Goal: Use online tool/utility: Utilize a website feature to perform a specific function

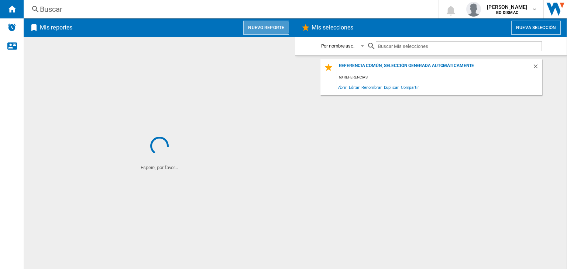
click at [258, 21] on button "Nuevo reporte" at bounding box center [266, 28] width 46 height 14
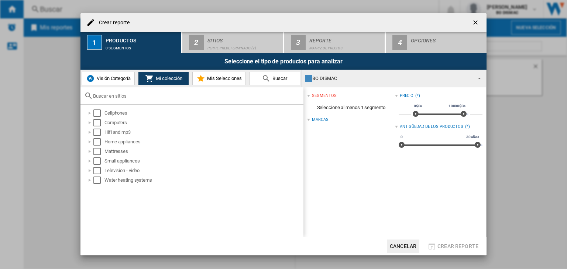
click at [111, 80] on span "Visión Categoría" at bounding box center [113, 79] width 36 height 6
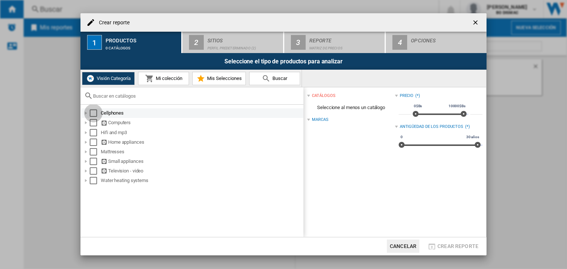
click at [95, 113] on div "Select" at bounding box center [93, 113] width 7 height 7
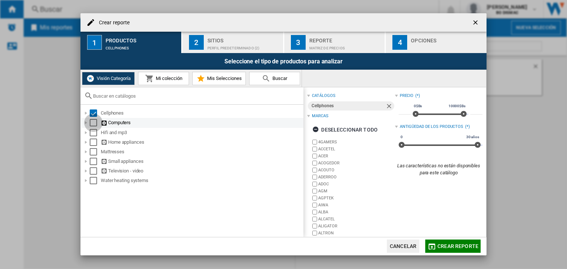
click at [94, 123] on div "Select" at bounding box center [93, 122] width 7 height 7
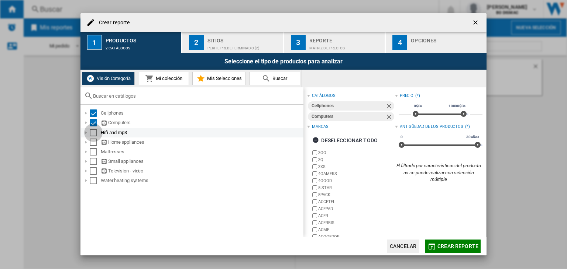
click at [93, 132] on div "Select" at bounding box center [93, 132] width 7 height 7
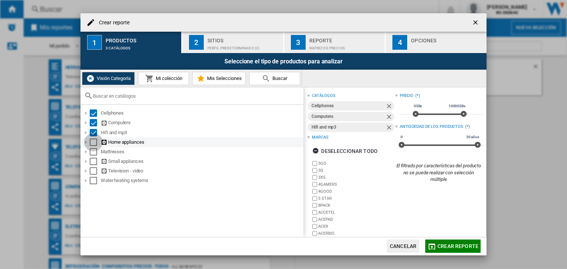
click at [92, 141] on div "Select" at bounding box center [93, 142] width 7 height 7
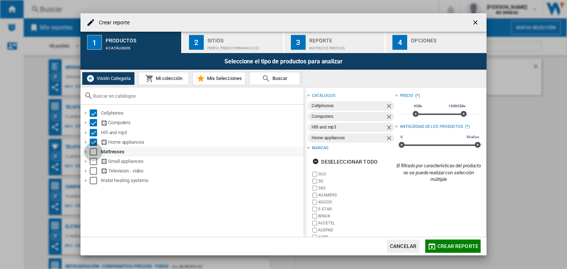
click at [92, 151] on div "Select" at bounding box center [93, 151] width 7 height 7
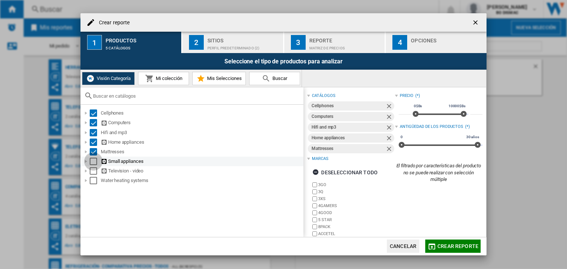
click at [93, 163] on div "Select" at bounding box center [93, 161] width 7 height 7
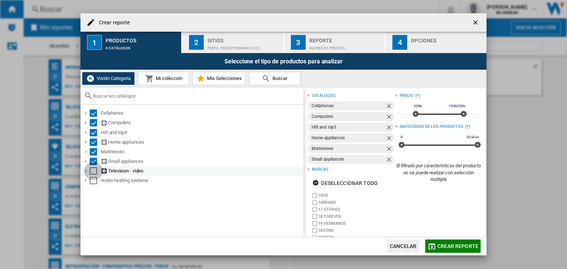
click at [93, 168] on div "Select" at bounding box center [93, 171] width 7 height 7
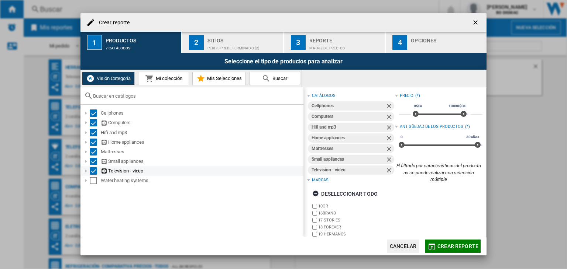
click at [92, 173] on div "Select" at bounding box center [93, 171] width 7 height 7
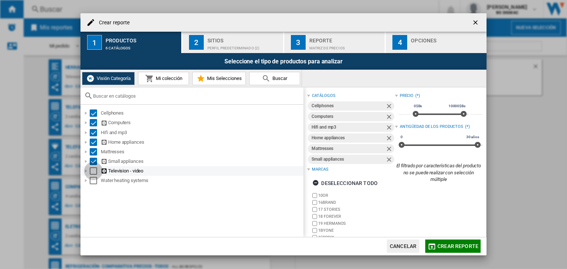
click at [92, 173] on div "Select" at bounding box center [93, 171] width 7 height 7
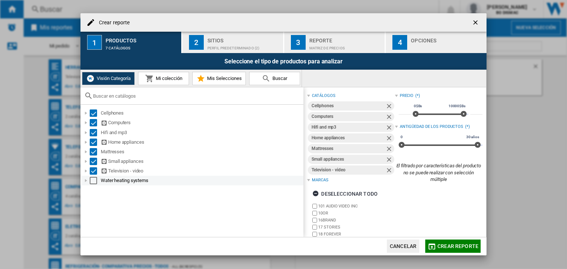
click at [90, 181] on div "Select" at bounding box center [93, 180] width 7 height 7
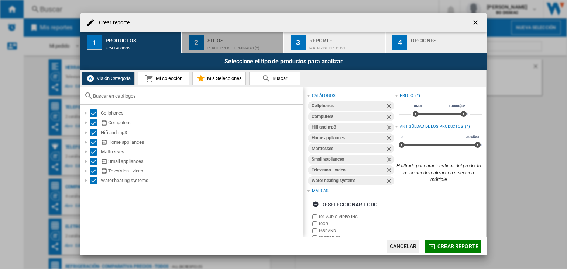
click at [204, 41] on button "2 Sitios Perfil predeterminado (2)" at bounding box center [233, 42] width 102 height 21
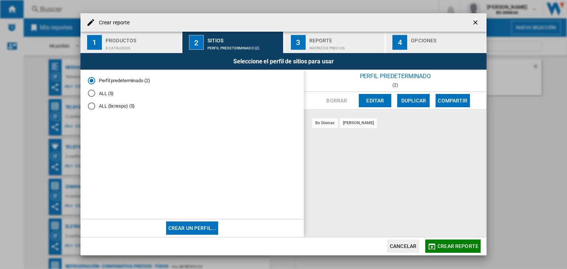
click at [103, 90] on md-radio-button "ALL (5)" at bounding box center [192, 93] width 209 height 7
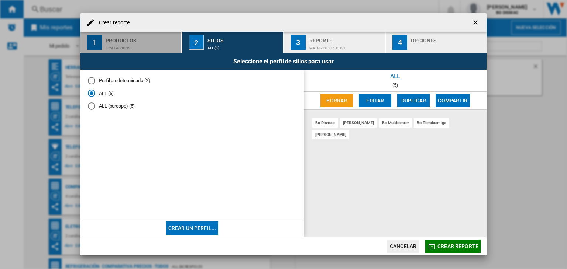
click at [162, 46] on div "8 catálogos" at bounding box center [142, 46] width 73 height 8
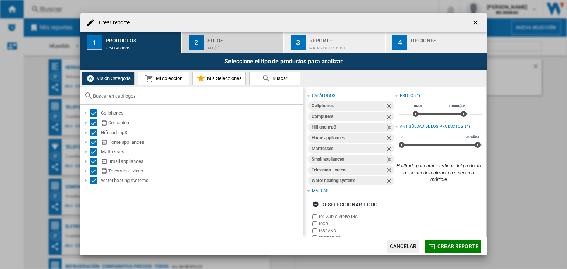
click at [224, 35] on div "Sitios" at bounding box center [243, 39] width 73 height 8
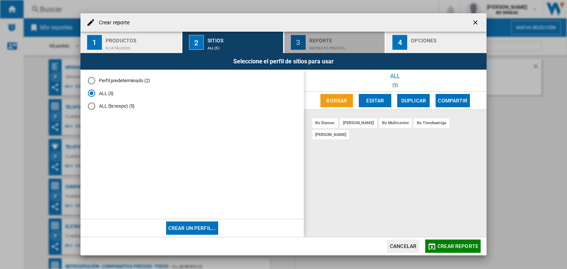
click at [308, 36] on button "3 Reporte Matriz de precios" at bounding box center [335, 42] width 102 height 21
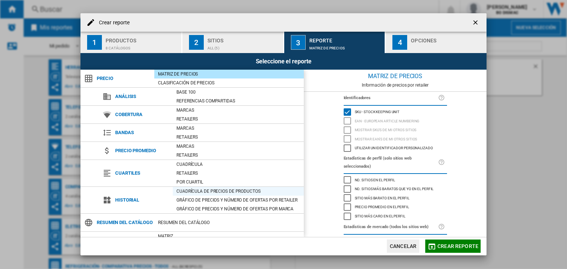
scroll to position [41, 0]
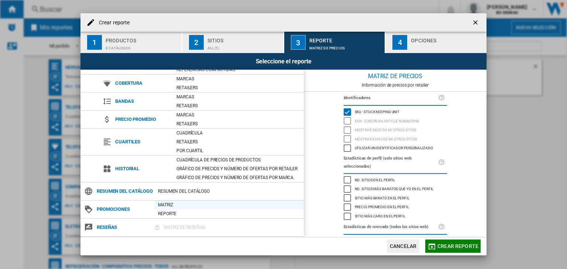
click at [170, 206] on div "Matriz" at bounding box center [228, 205] width 149 height 7
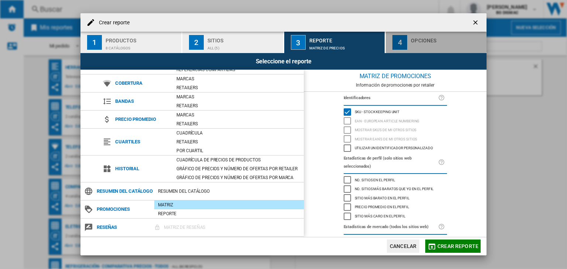
click at [412, 43] on div "button" at bounding box center [447, 46] width 73 height 8
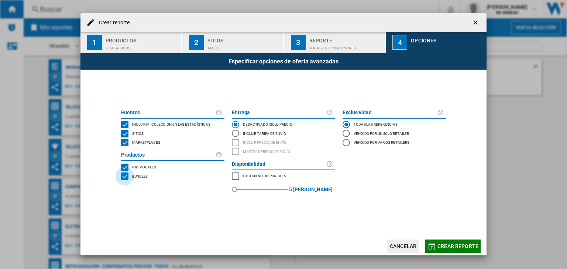
click at [126, 177] on div "BUNDLES" at bounding box center [124, 176] width 7 height 7
click at [439, 244] on span "Crear reporte" at bounding box center [457, 247] width 41 height 6
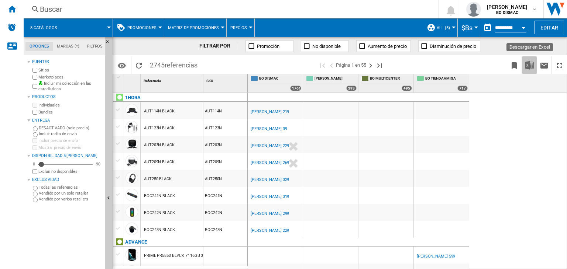
click at [529, 63] on img "Descargar en Excel" at bounding box center [529, 65] width 9 height 9
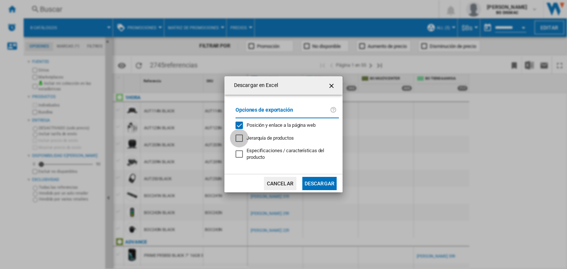
click at [238, 135] on div "Jerarquía de productos" at bounding box center [239, 138] width 7 height 7
click at [240, 136] on div "Jerarquía de productos" at bounding box center [239, 138] width 7 height 7
click at [242, 123] on div "Posición y enlace a la página web" at bounding box center [239, 125] width 7 height 7
click at [315, 185] on button "Descargar" at bounding box center [319, 183] width 34 height 13
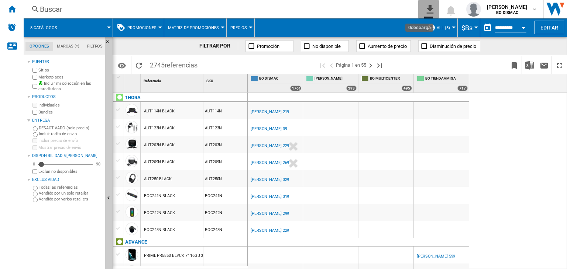
click at [422, 1] on button "0\a descarga" at bounding box center [428, 9] width 21 height 18
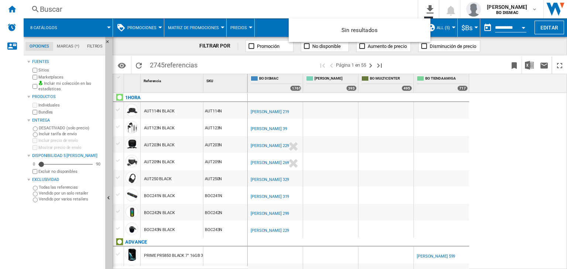
click at [486, 64] on md-backdrop at bounding box center [283, 134] width 567 height 269
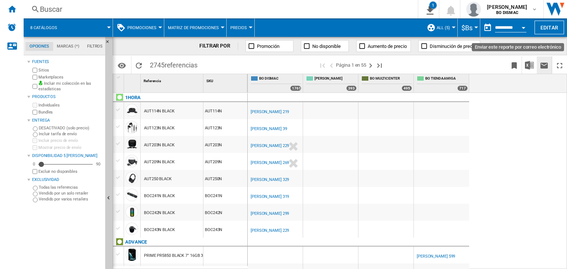
click at [537, 59] on button "Enviar este reporte por correo electrónico" at bounding box center [544, 64] width 15 height 17
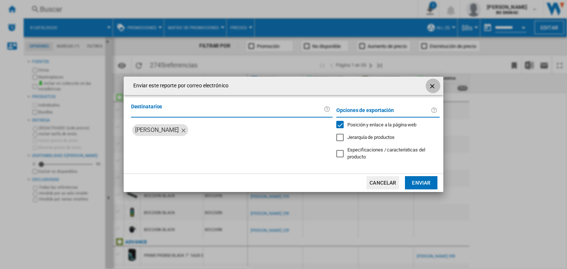
click at [431, 87] on button "button" at bounding box center [433, 86] width 15 height 15
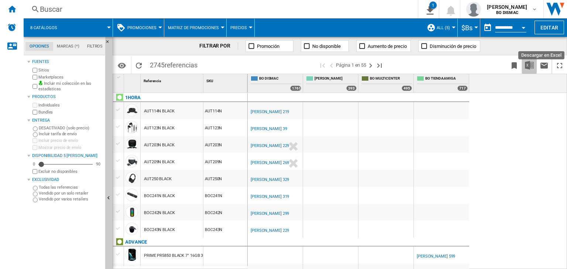
click at [529, 61] on img "Descargar en Excel" at bounding box center [529, 65] width 9 height 9
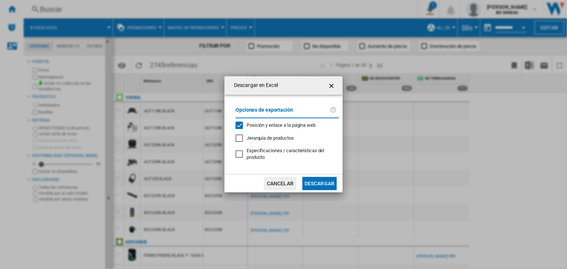
click at [536, 114] on div "Descargar en Excel Opciones de exportación Posición y enlace a la página web Je…" at bounding box center [283, 134] width 567 height 269
click at [288, 178] on button "Cancelar" at bounding box center [280, 183] width 32 height 13
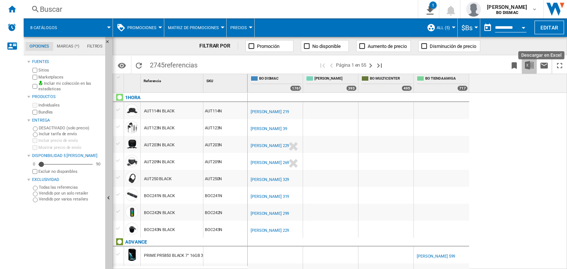
click at [531, 68] on img "Descargar en Excel" at bounding box center [529, 65] width 9 height 9
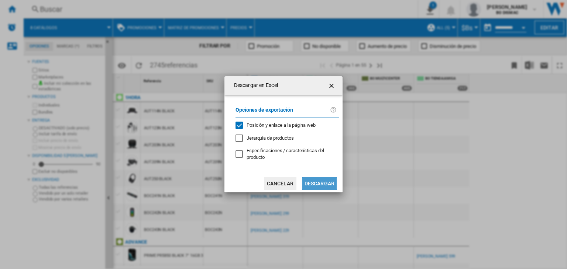
click at [312, 181] on button "Descargar" at bounding box center [319, 183] width 34 height 13
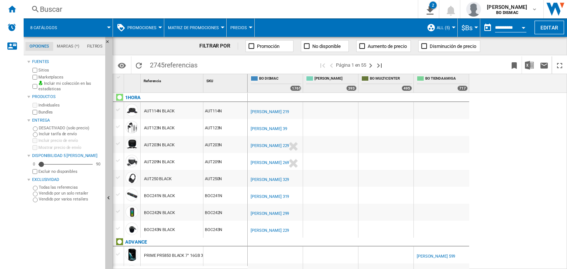
click at [155, 26] on span "Promociones" at bounding box center [141, 27] width 29 height 5
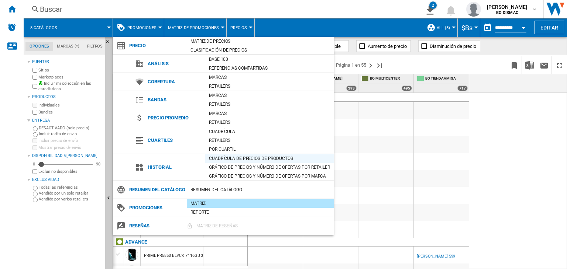
click at [214, 158] on div "Cuadrícula de precios de productos" at bounding box center [269, 158] width 128 height 7
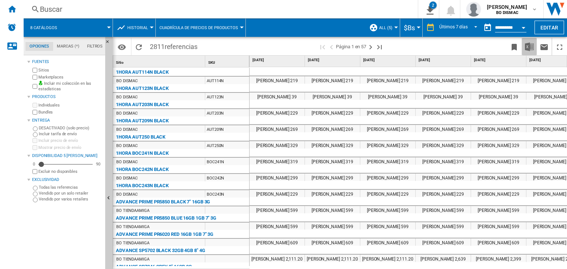
click at [526, 45] on img "Descargar en Excel" at bounding box center [529, 46] width 9 height 9
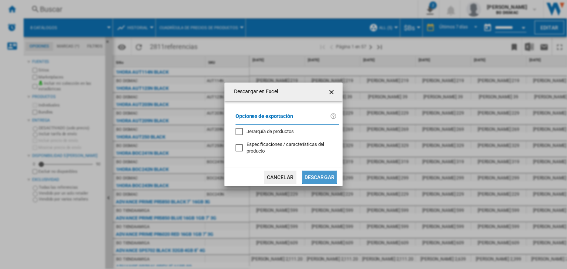
click at [305, 175] on button "Descargar" at bounding box center [319, 177] width 34 height 13
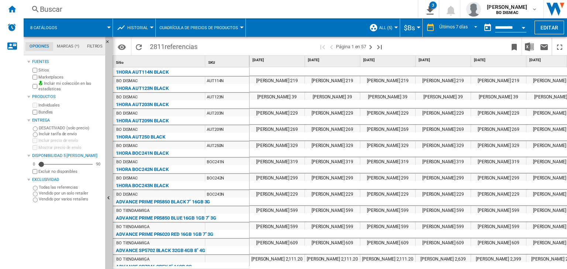
drag, startPoint x: 151, startPoint y: 23, endPoint x: 145, endPoint y: 27, distance: 7.0
click at [145, 27] on md-menu "Historial Precio Matriz de precios Clasificación de precios Análisis Base 100 R…" at bounding box center [134, 27] width 43 height 18
click at [145, 27] on span "Historial" at bounding box center [137, 27] width 21 height 5
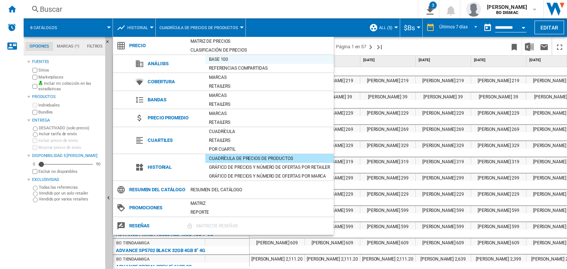
click at [211, 56] on div "Base 100" at bounding box center [269, 59] width 128 height 7
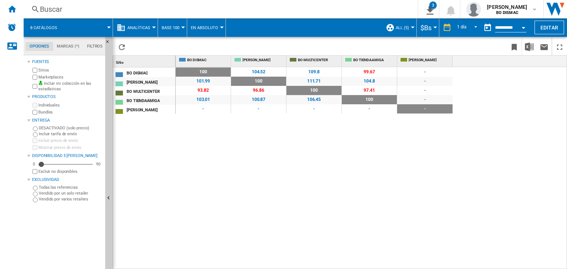
click at [152, 28] on button "Analíticas" at bounding box center [140, 27] width 27 height 18
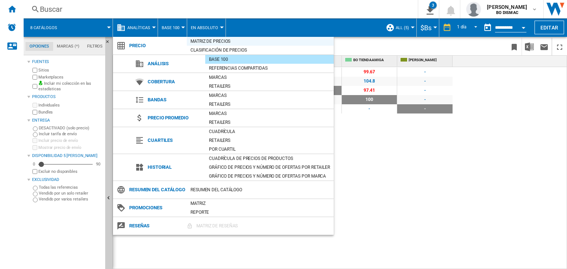
click at [208, 43] on div "Matriz de precios" at bounding box center [260, 41] width 147 height 7
